Goal: Task Accomplishment & Management: Manage account settings

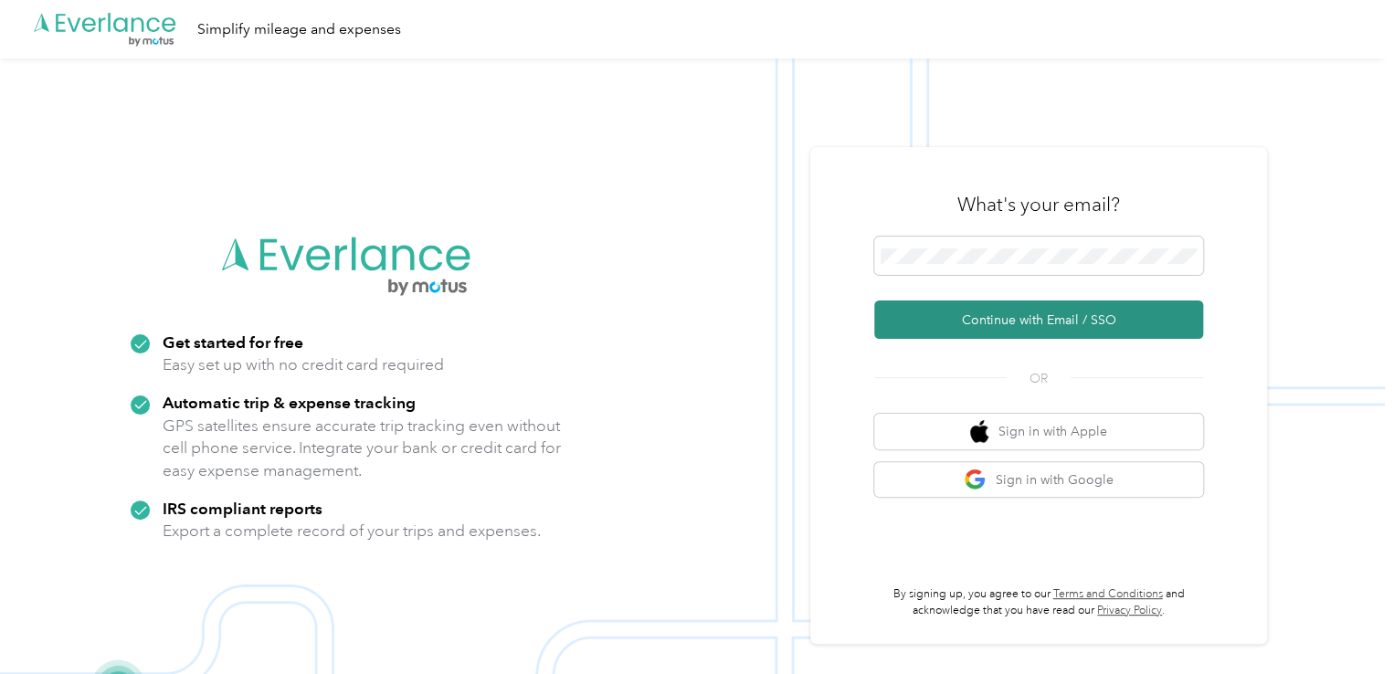
click at [994, 319] on button "Continue with Email / SSO" at bounding box center [1038, 319] width 329 height 38
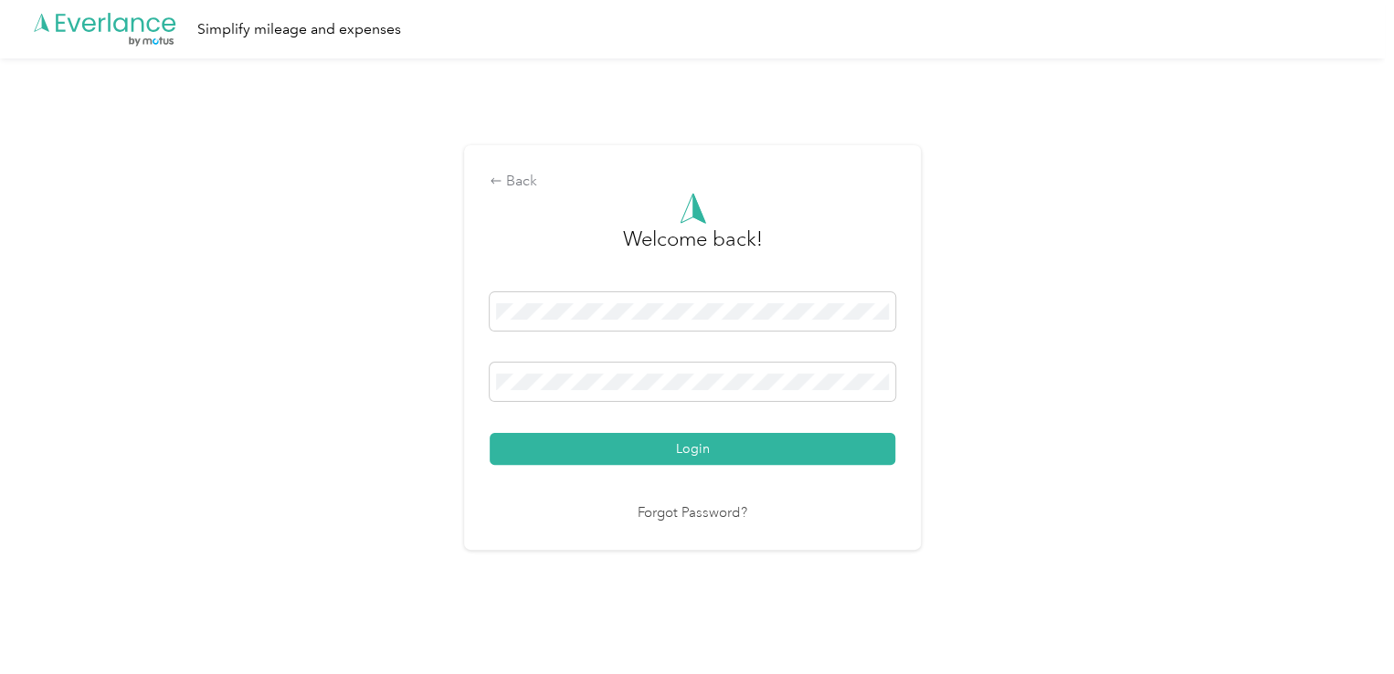
click at [489, 433] on button "Login" at bounding box center [691, 449] width 405 height 32
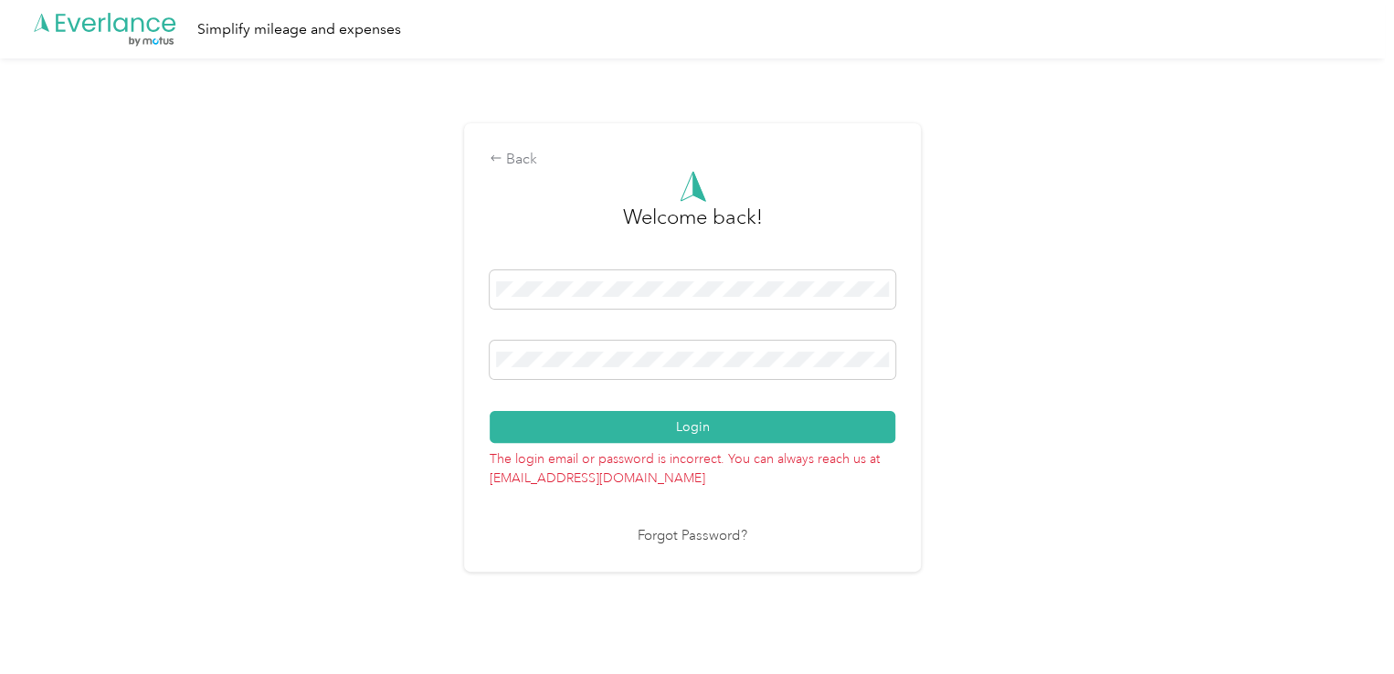
click at [489, 411] on button "Login" at bounding box center [691, 427] width 405 height 32
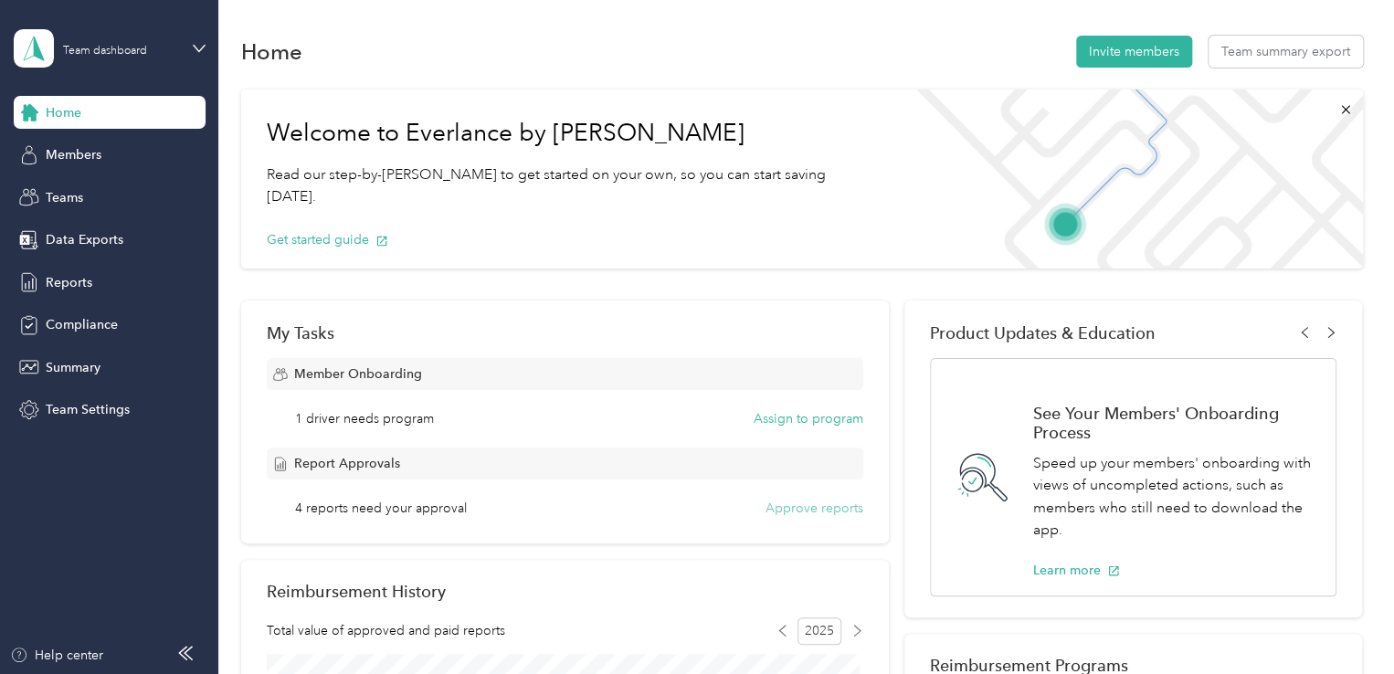
click at [791, 505] on button "Approve reports" at bounding box center [814, 508] width 98 height 19
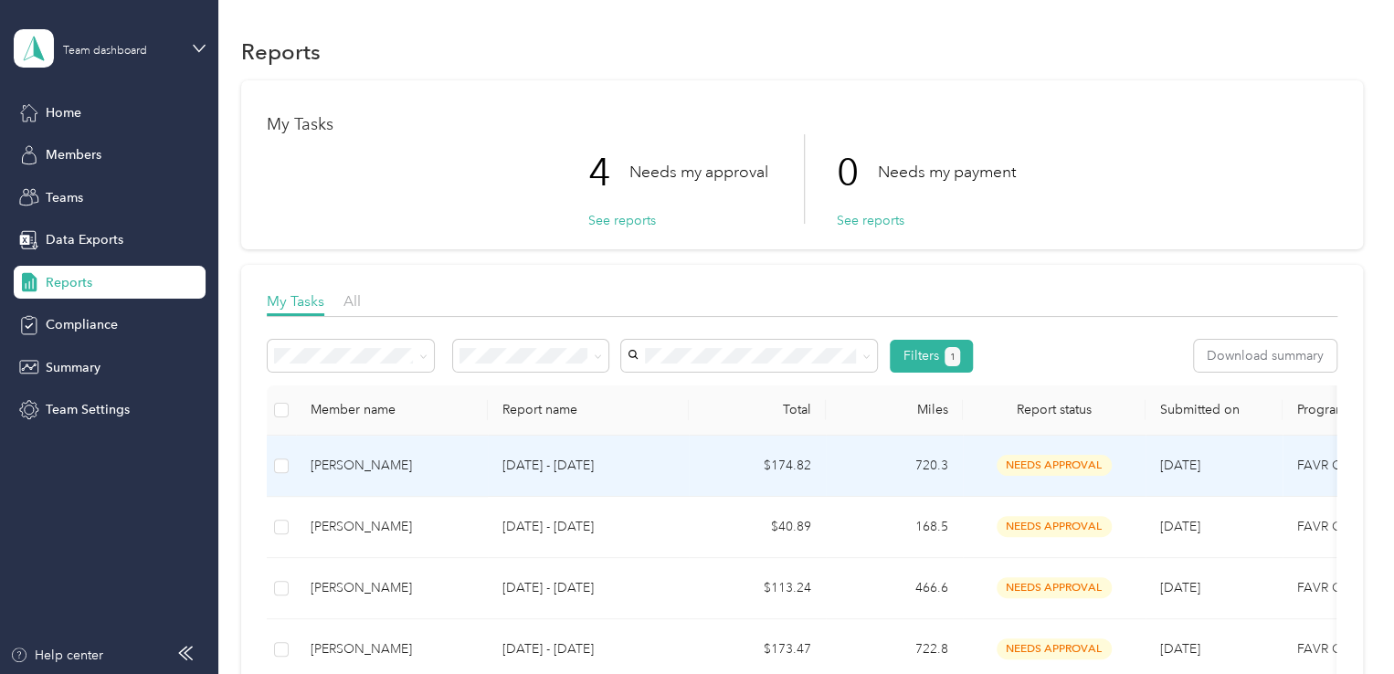
click at [1032, 464] on span "needs approval" at bounding box center [1053, 465] width 115 height 21
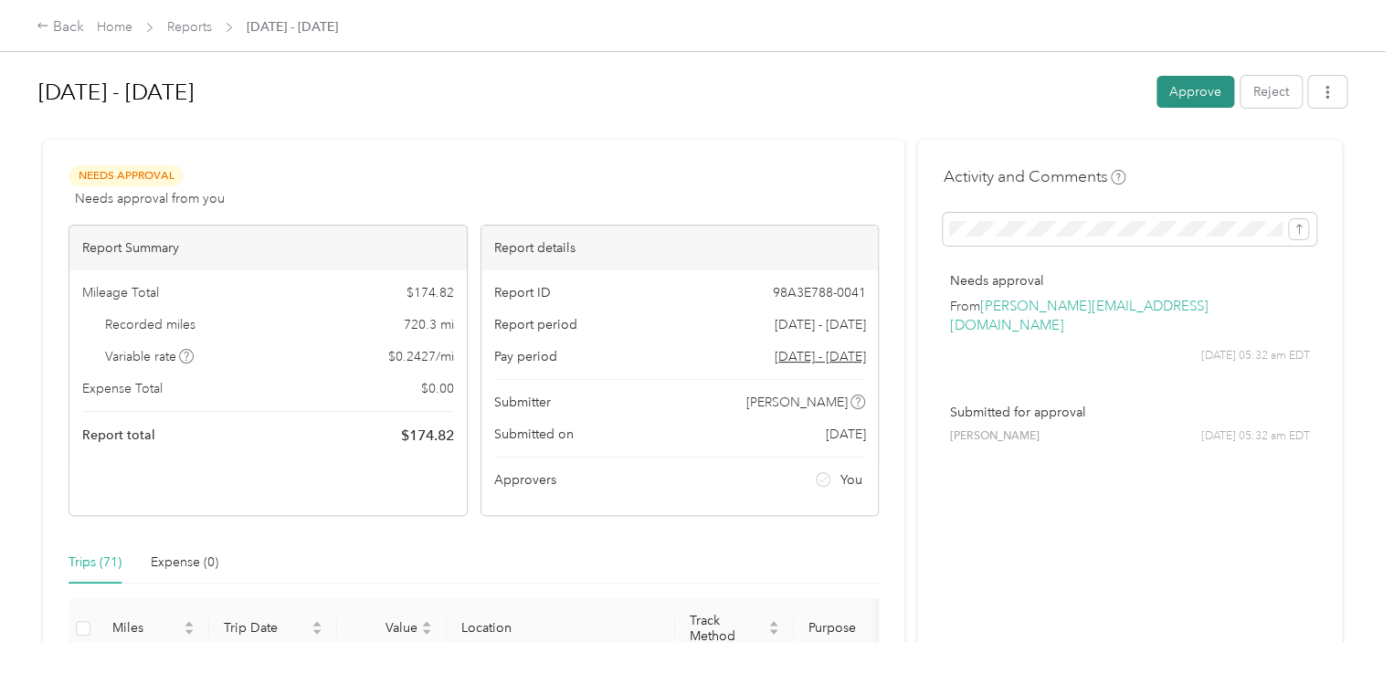
click at [1169, 91] on button "Approve" at bounding box center [1195, 92] width 78 height 32
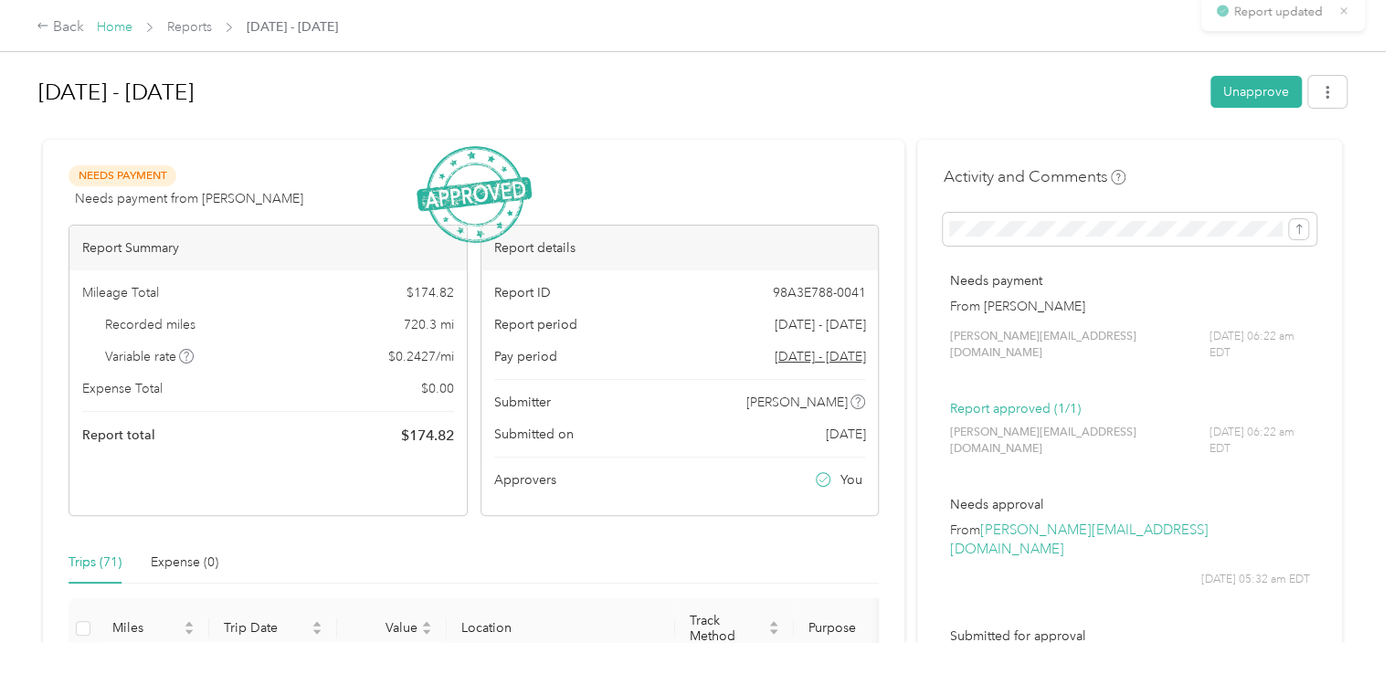
click at [112, 26] on link "Home" at bounding box center [115, 27] width 36 height 16
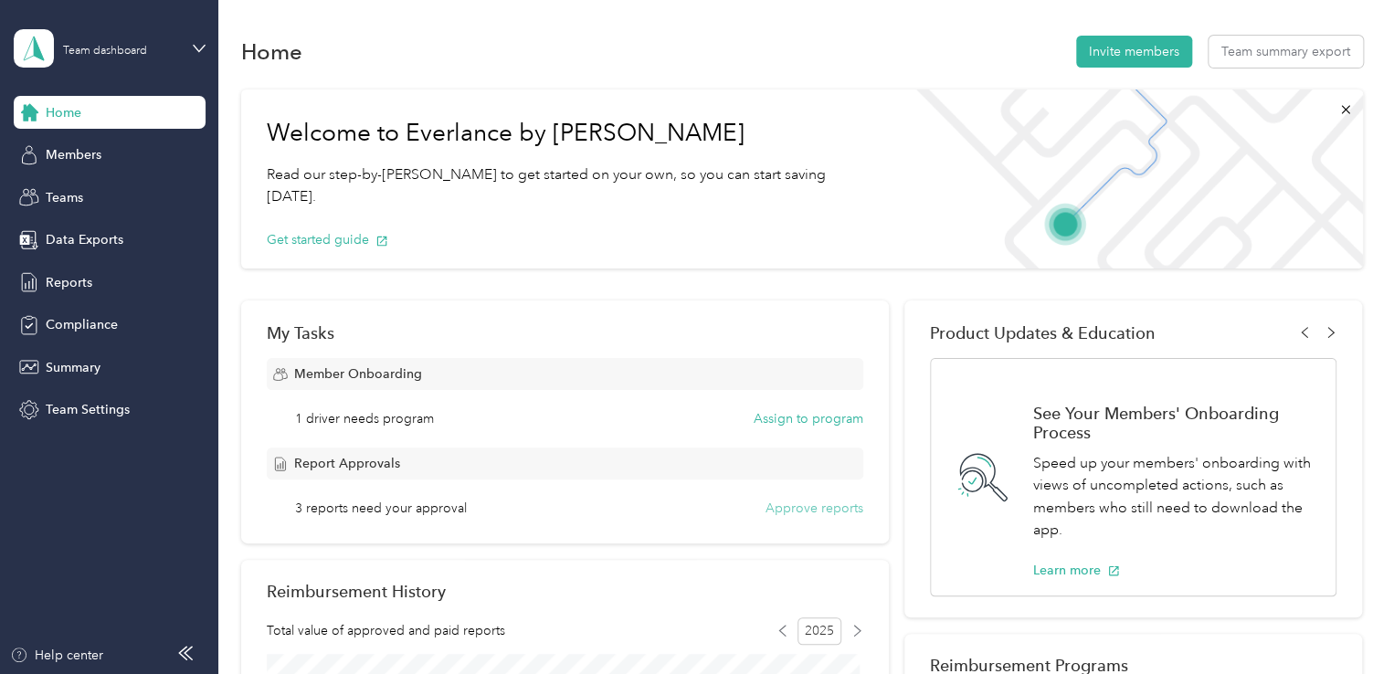
click at [804, 505] on button "Approve reports" at bounding box center [814, 508] width 98 height 19
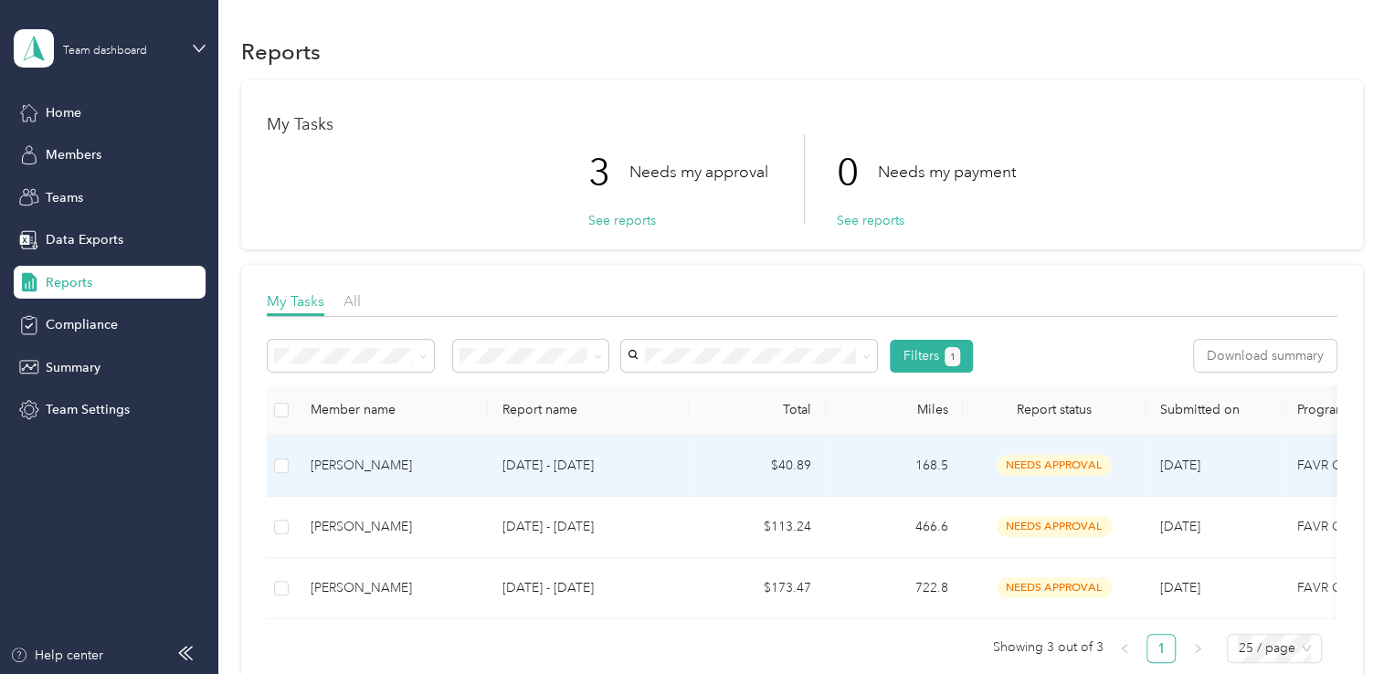
click at [1032, 467] on span "needs approval" at bounding box center [1053, 465] width 115 height 21
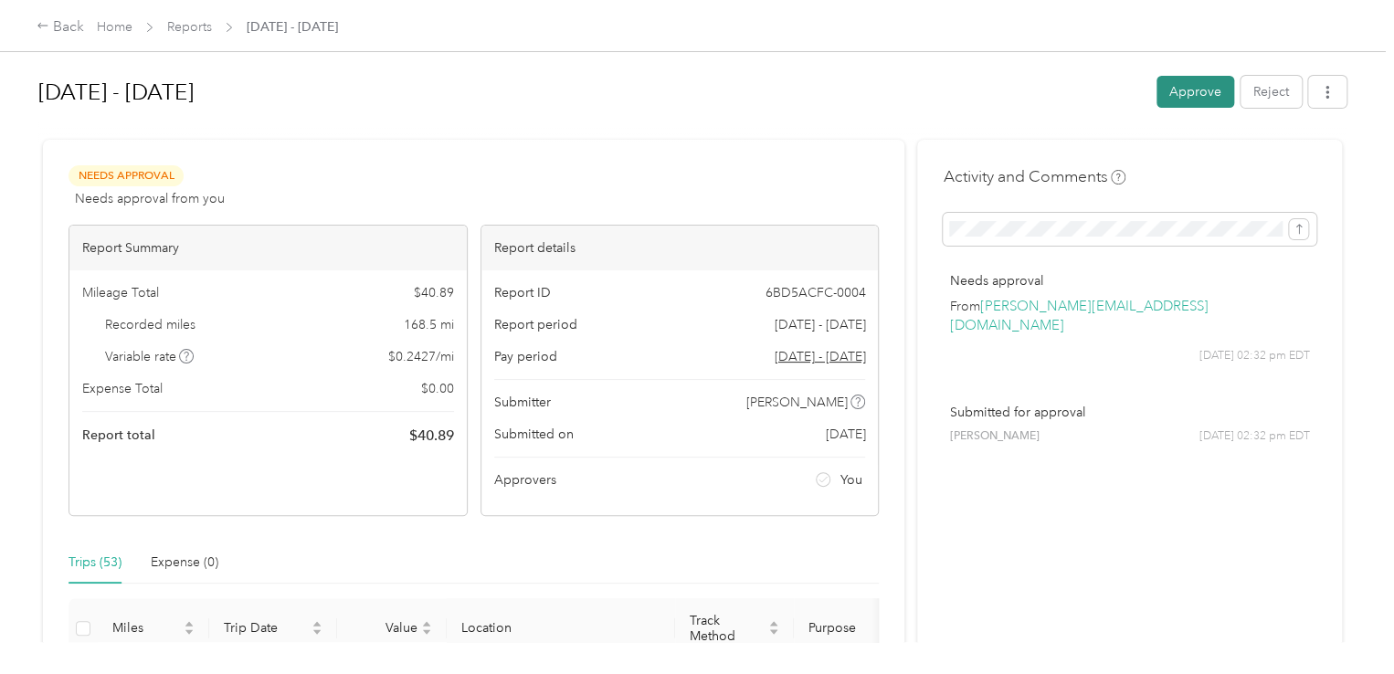
click at [1199, 94] on button "Approve" at bounding box center [1195, 92] width 78 height 32
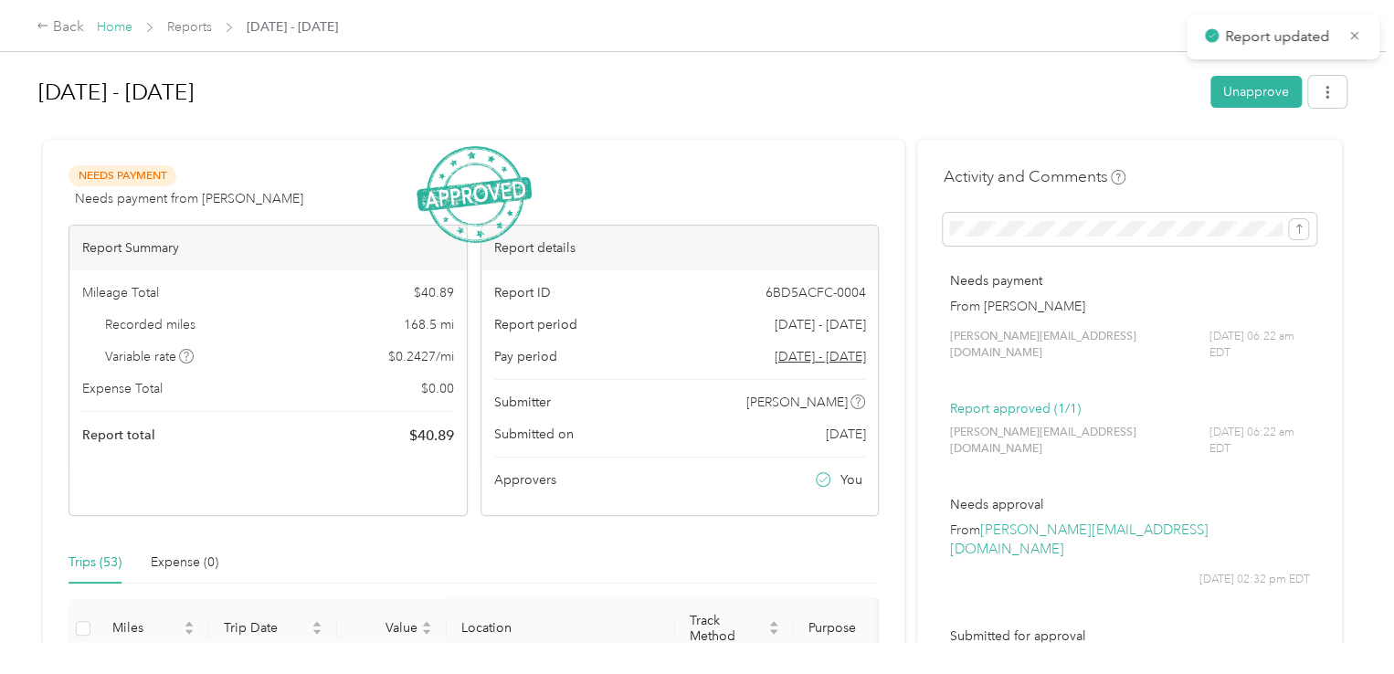
click at [117, 28] on link "Home" at bounding box center [115, 27] width 36 height 16
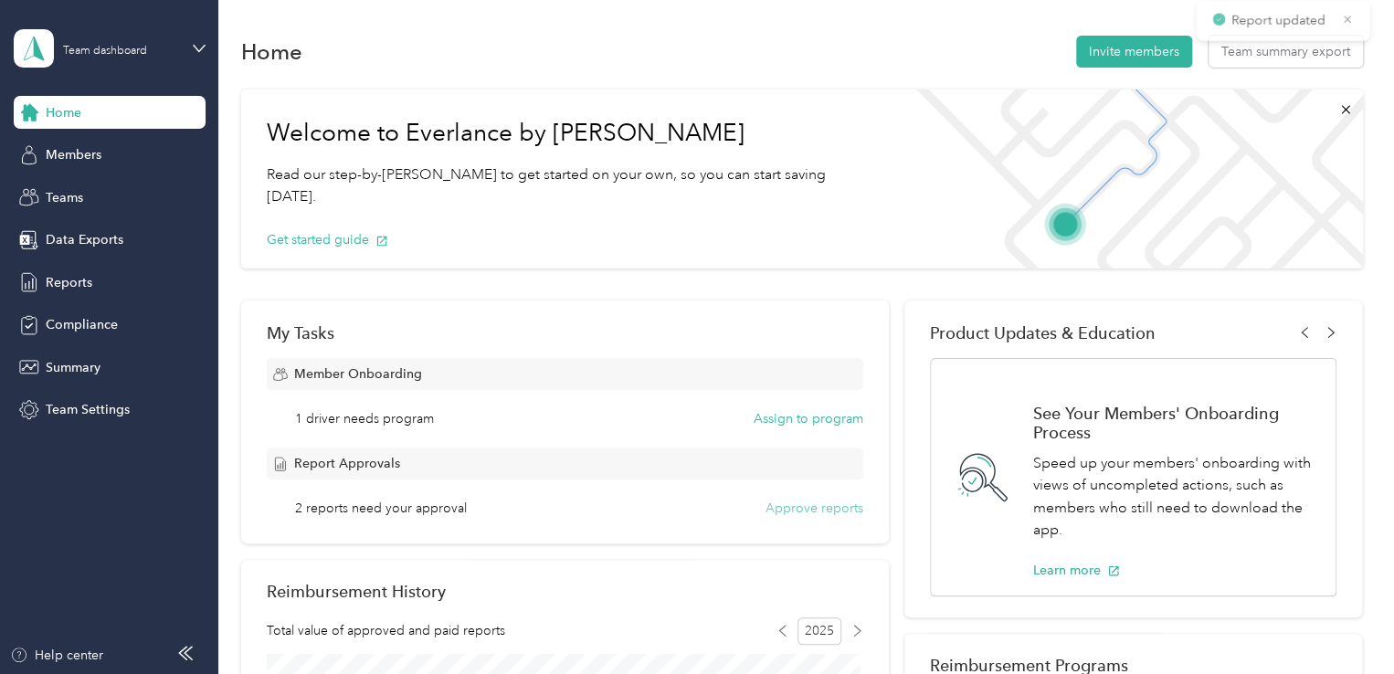
click at [793, 509] on button "Approve reports" at bounding box center [814, 508] width 98 height 19
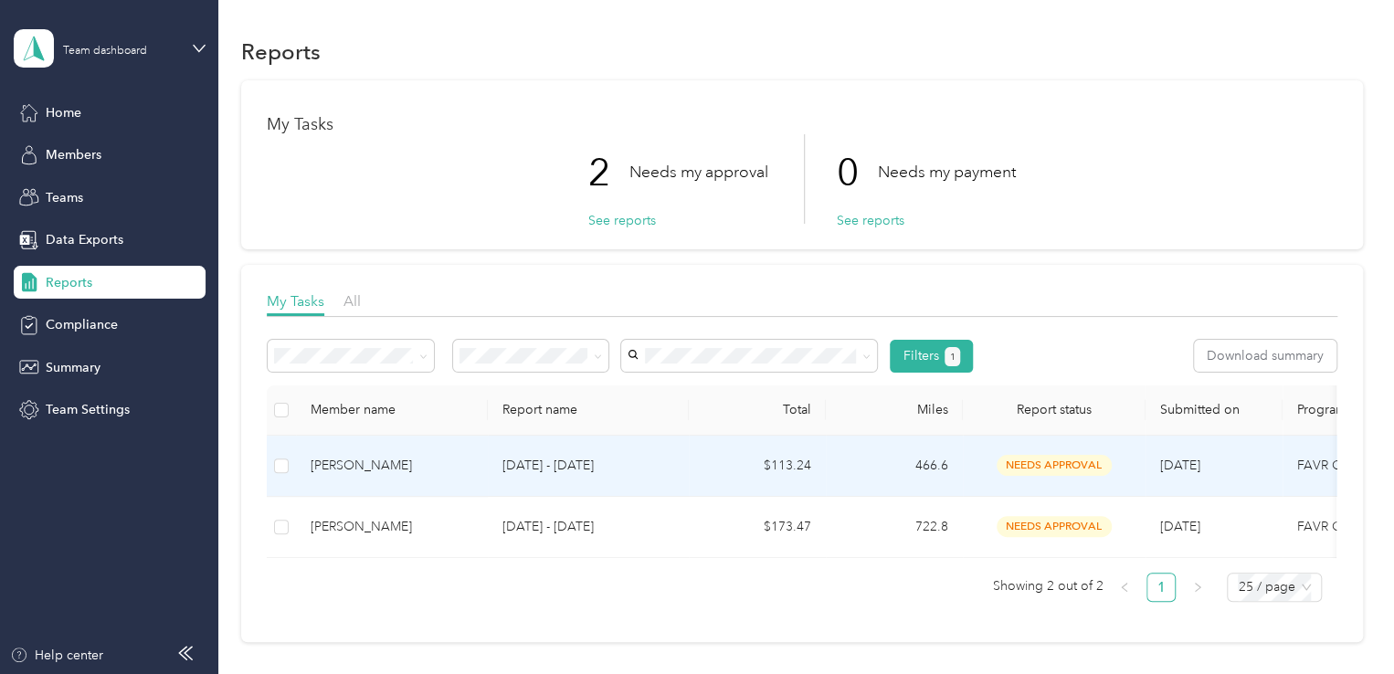
click at [1035, 455] on span "needs approval" at bounding box center [1053, 465] width 115 height 21
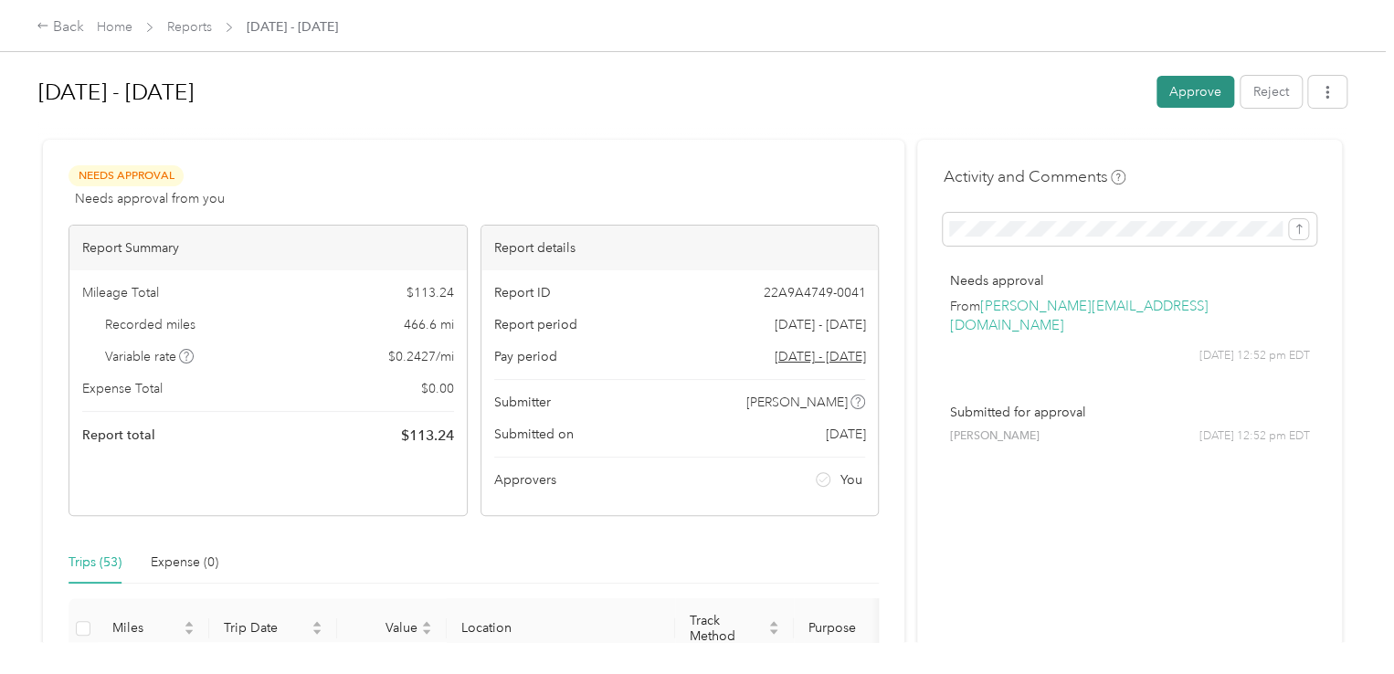
click at [1166, 99] on button "Approve" at bounding box center [1195, 92] width 78 height 32
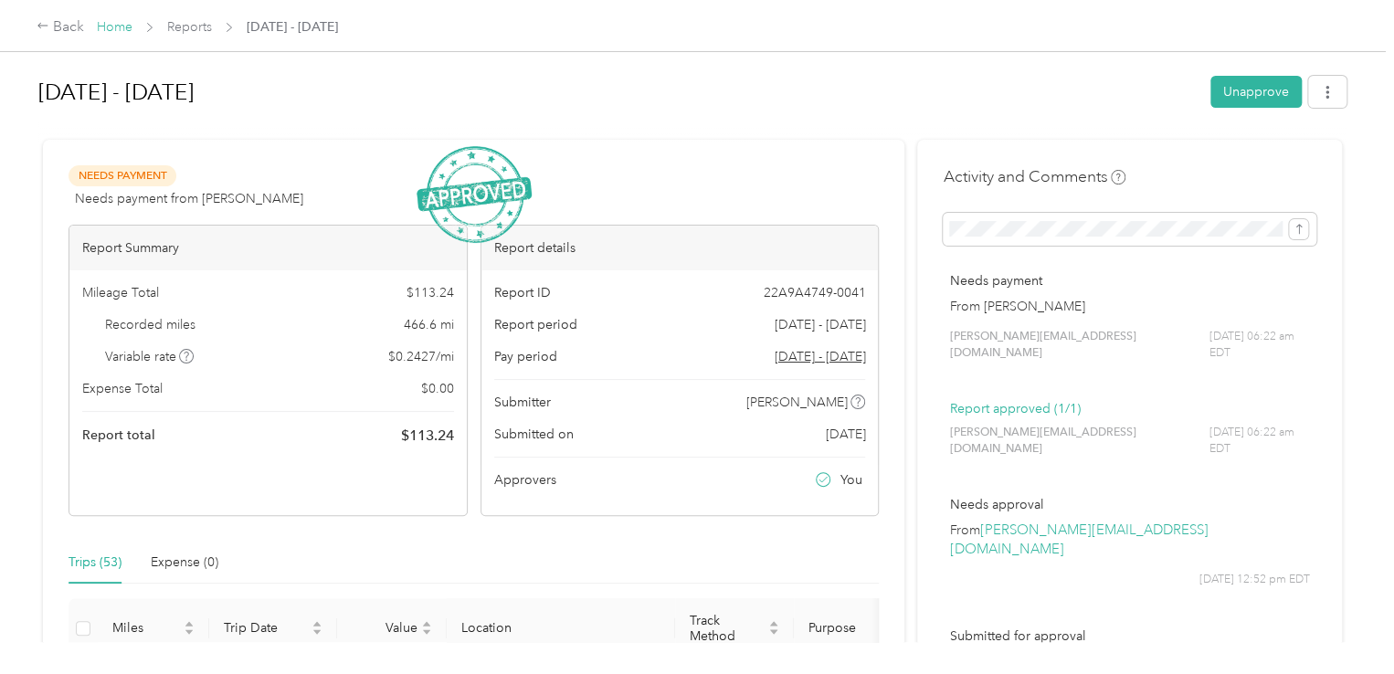
click at [111, 32] on link "Home" at bounding box center [115, 27] width 36 height 16
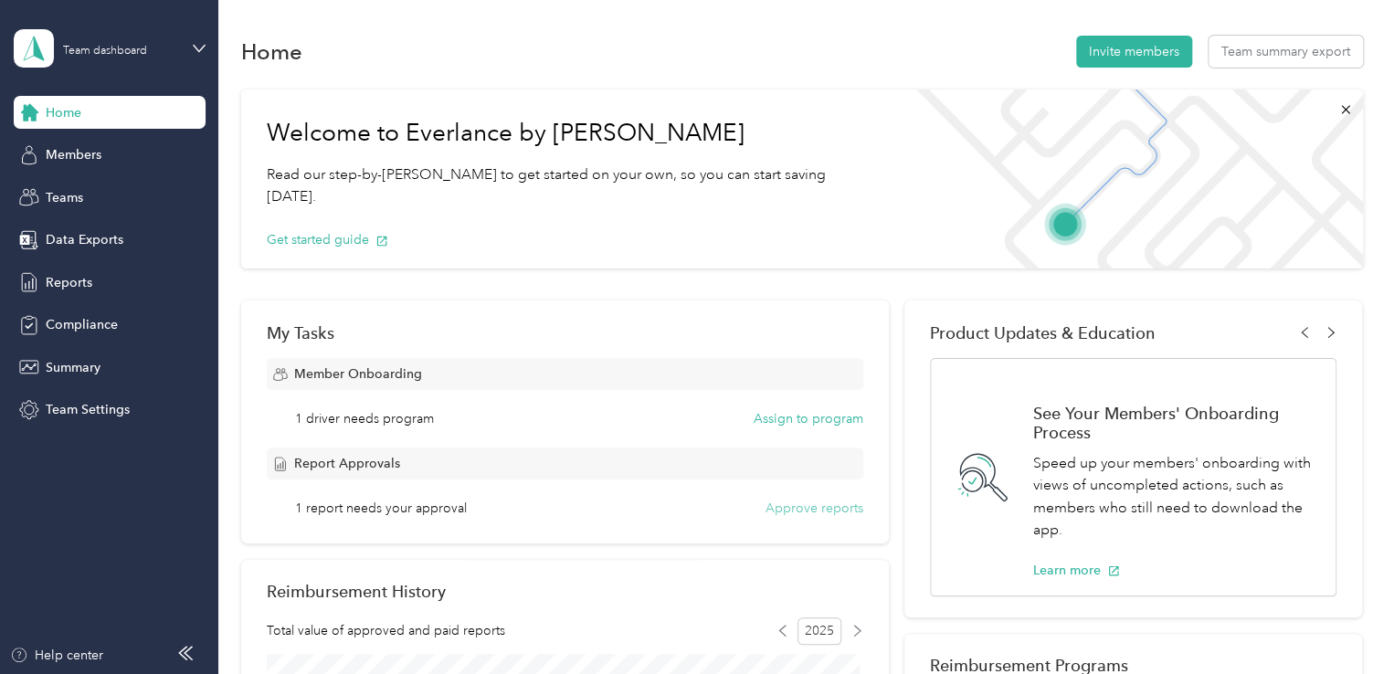
click at [839, 506] on button "Approve reports" at bounding box center [814, 508] width 98 height 19
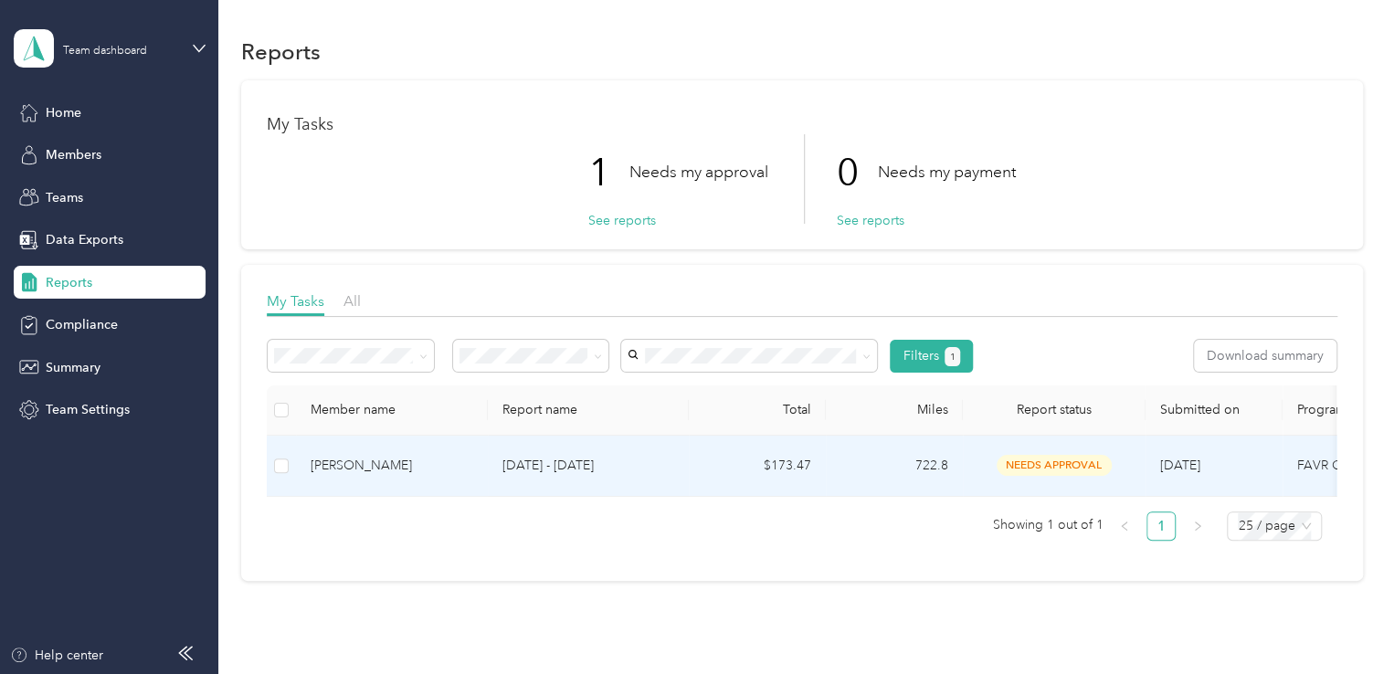
click at [1038, 467] on span "needs approval" at bounding box center [1053, 465] width 115 height 21
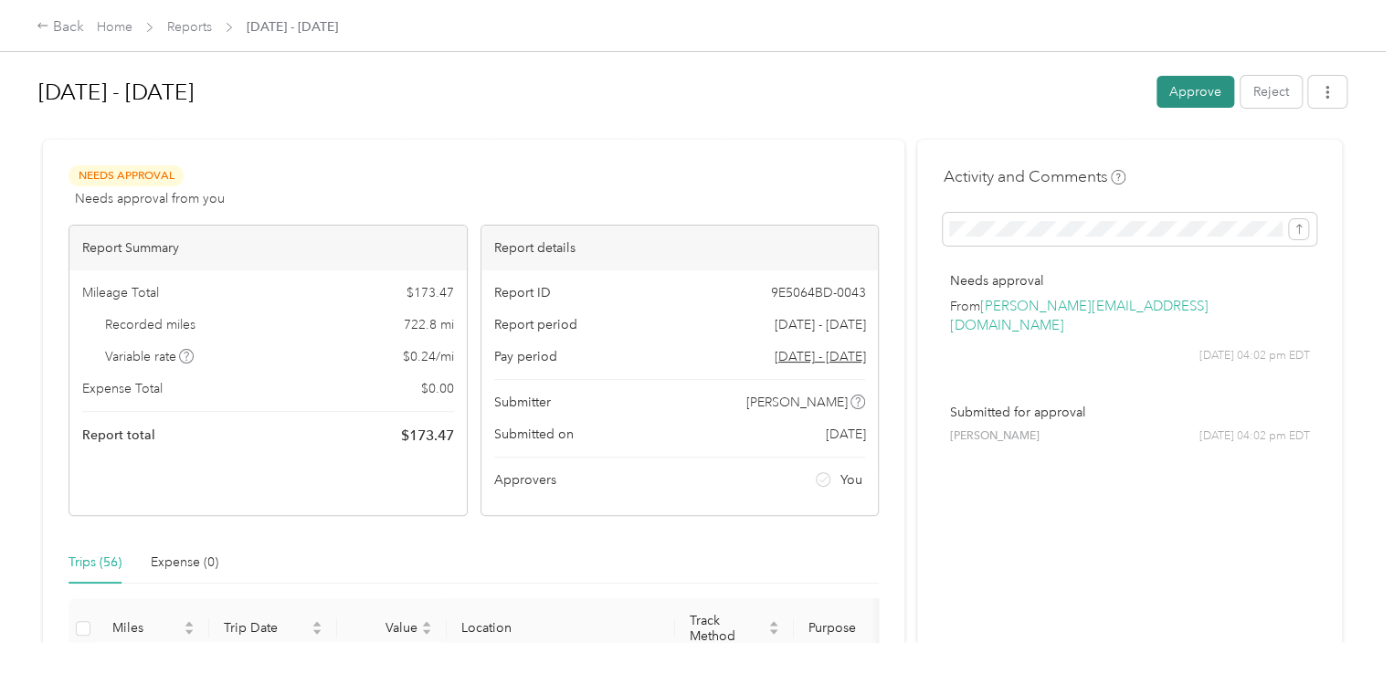
click at [1161, 92] on button "Approve" at bounding box center [1195, 92] width 78 height 32
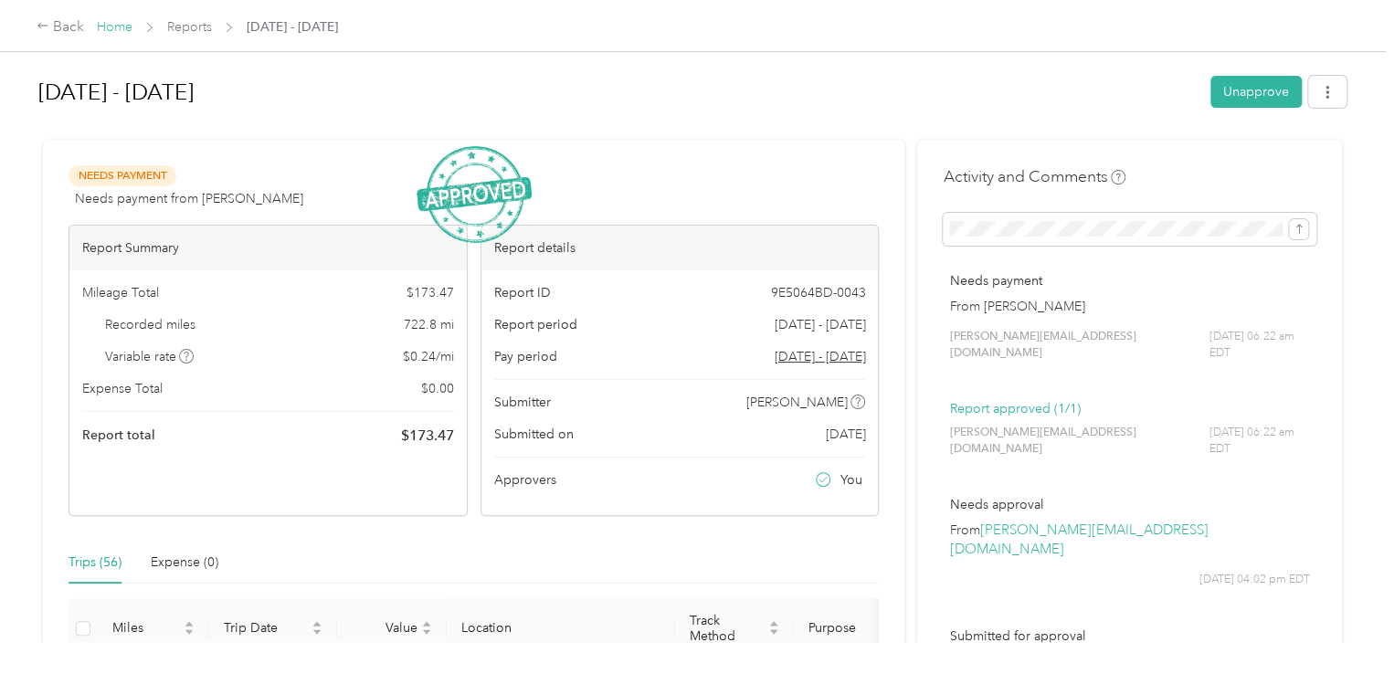
click at [117, 24] on link "Home" at bounding box center [115, 27] width 36 height 16
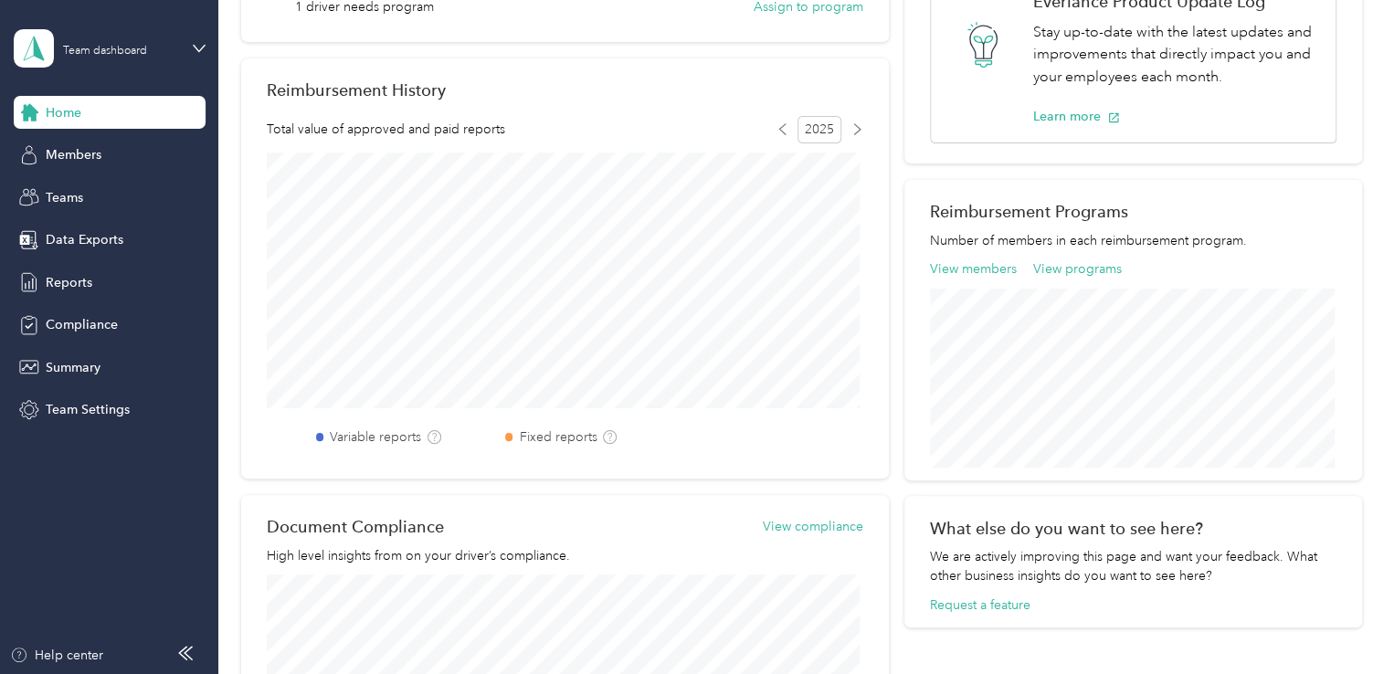
scroll to position [406, 0]
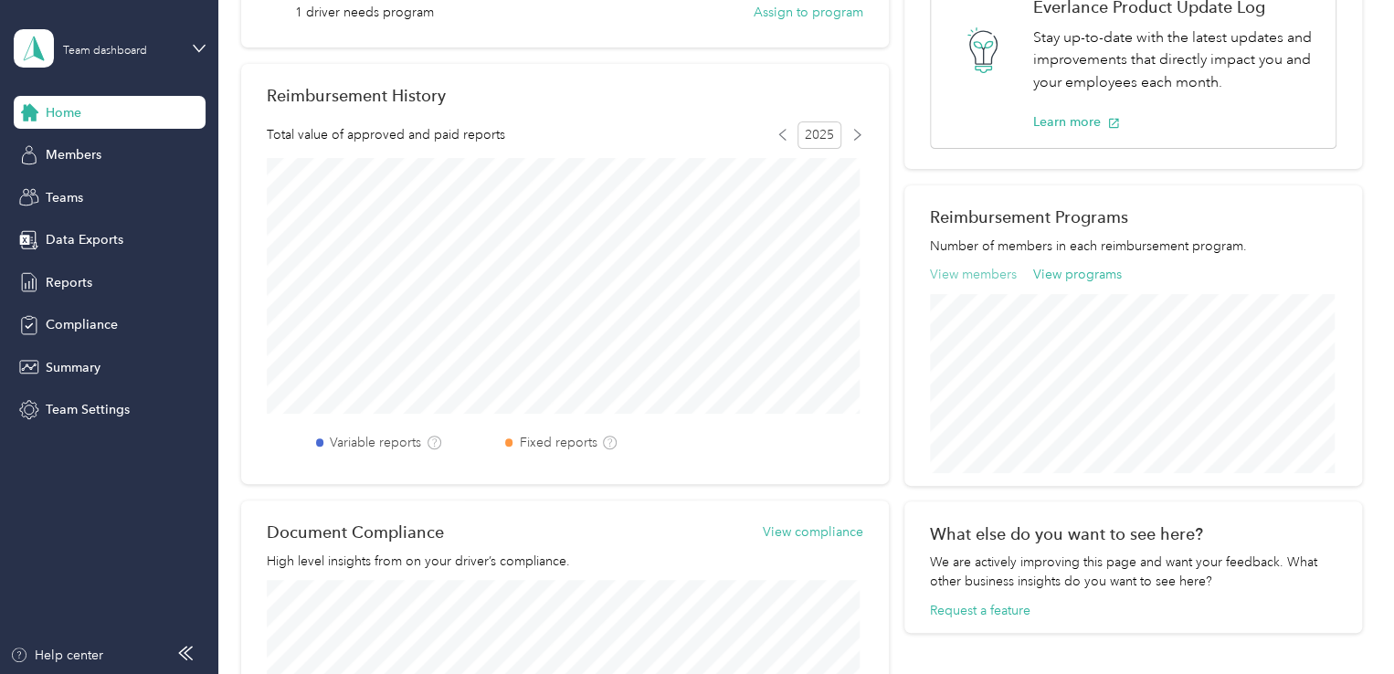
click at [970, 275] on button "View members" at bounding box center [973, 274] width 87 height 19
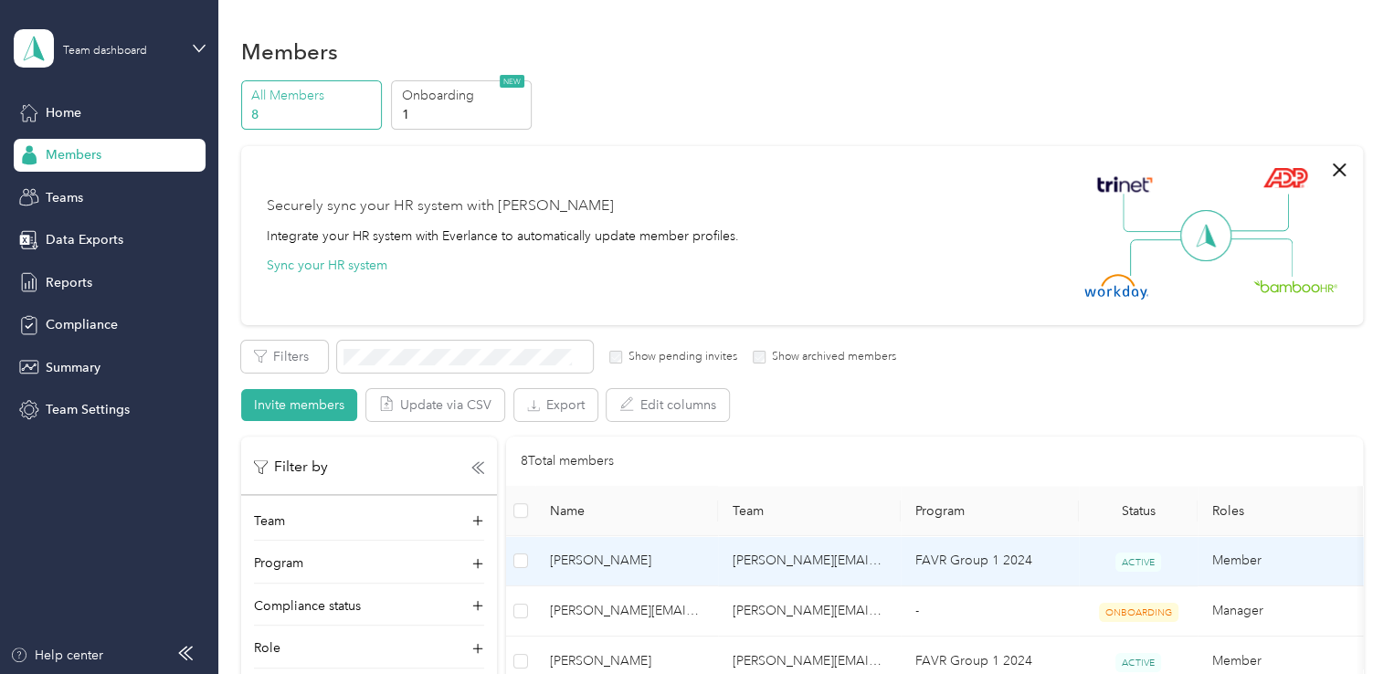
click at [812, 552] on td "[PERSON_NAME][EMAIL_ADDRESS][DOMAIN_NAME]" at bounding box center [809, 561] width 183 height 50
